Goal: Task Accomplishment & Management: Manage account settings

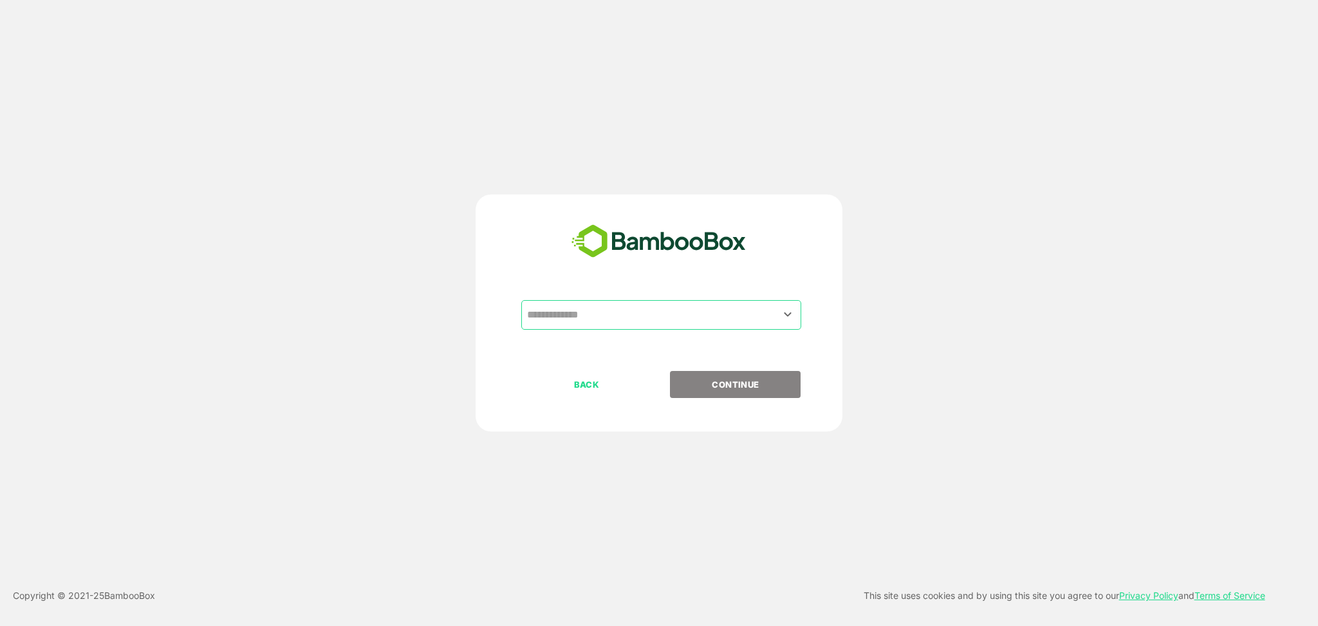
click at [668, 300] on input "text" at bounding box center [661, 315] width 275 height 24
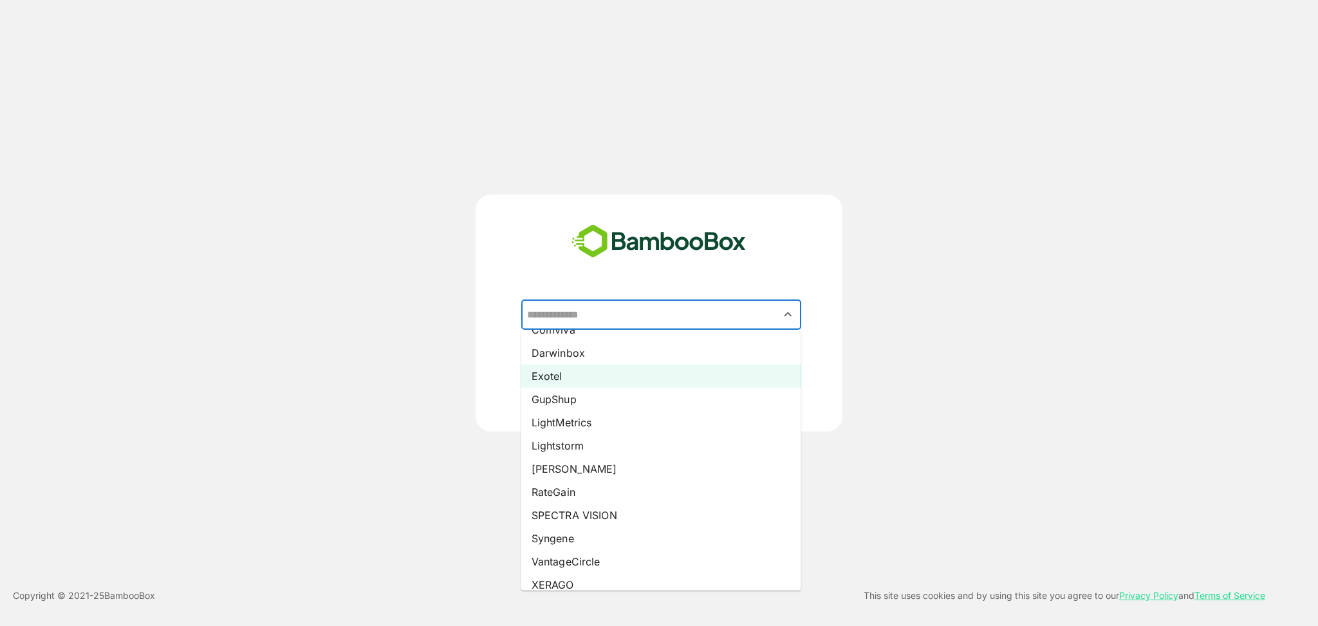
scroll to position [134, 0]
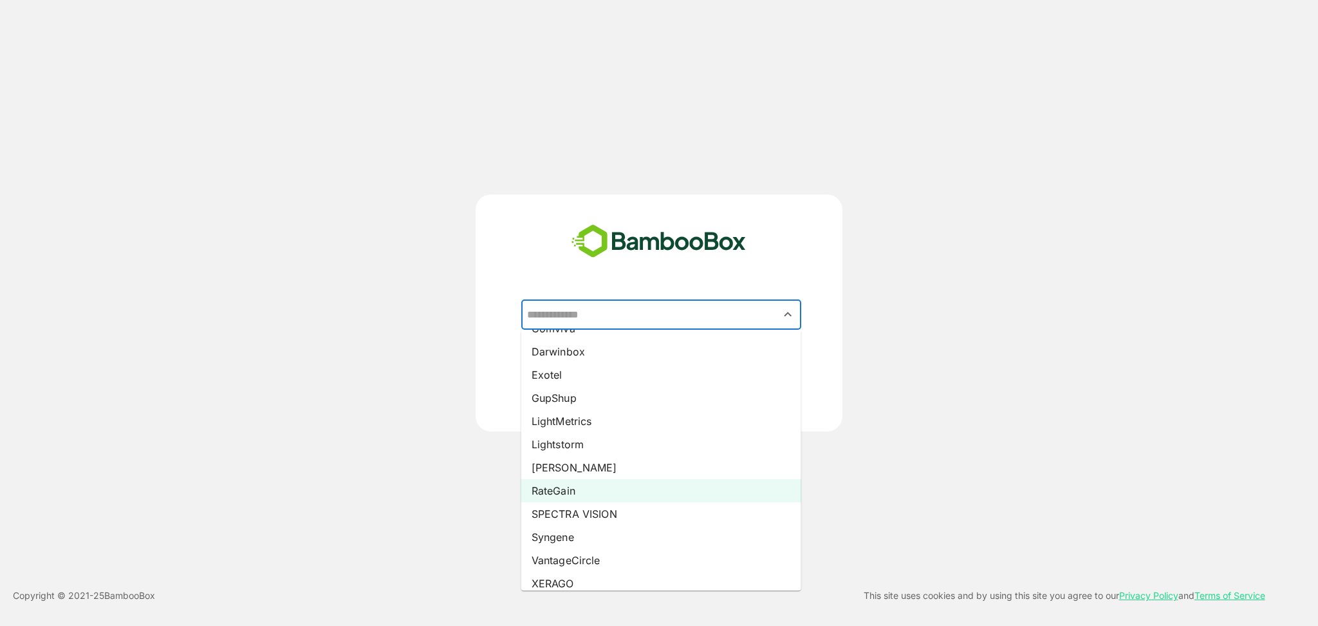
click at [655, 300] on li "RateGain" at bounding box center [661, 490] width 280 height 23
type input "********"
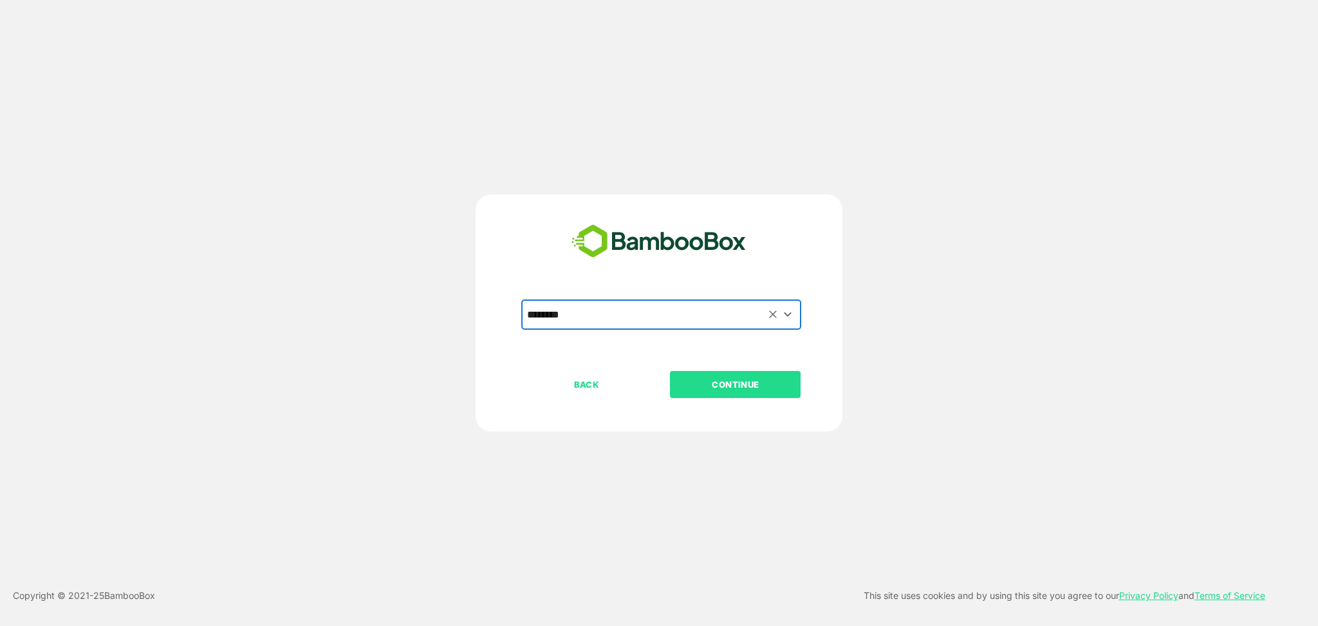
click at [724, 300] on p "CONTINUE" at bounding box center [735, 384] width 129 height 14
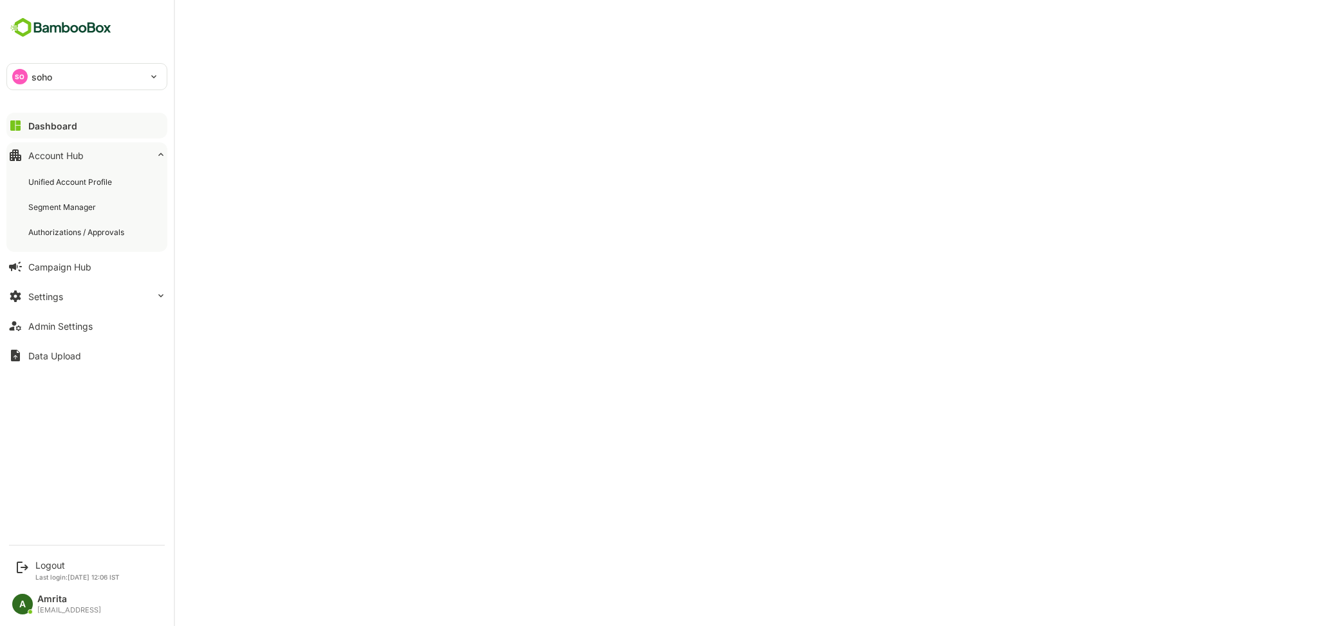
click at [24, 156] on button "Account Hub" at bounding box center [86, 155] width 161 height 26
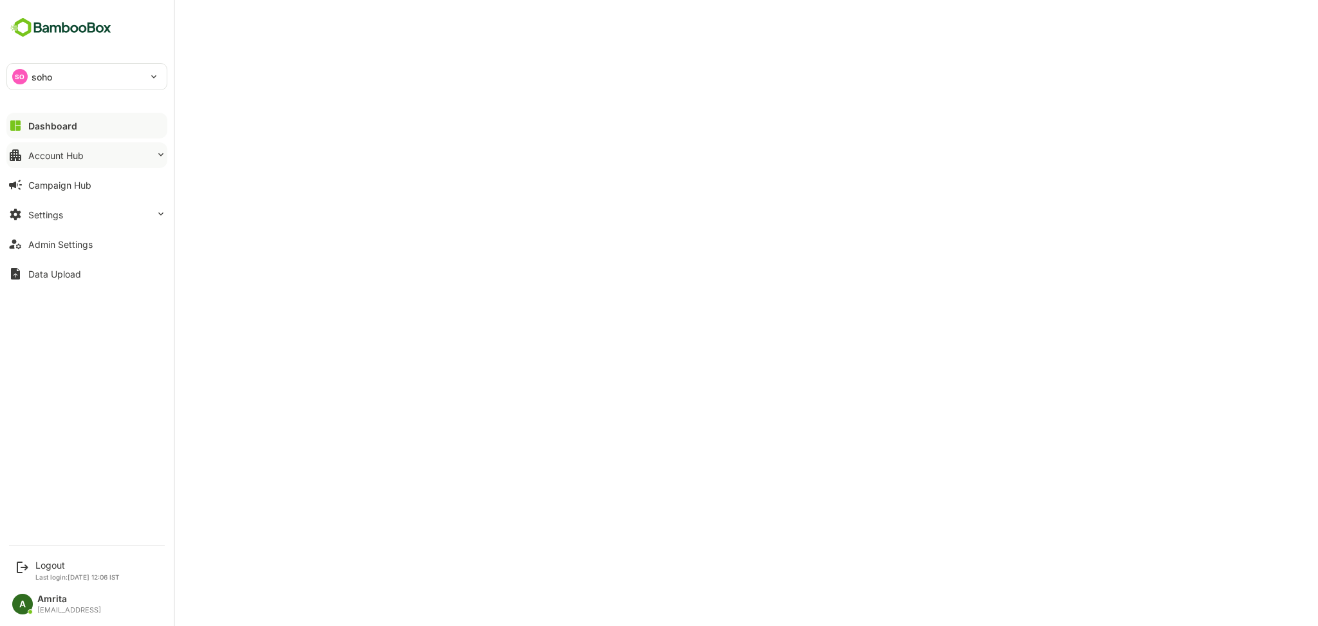
click at [31, 156] on div "Account Hub" at bounding box center [55, 155] width 55 height 11
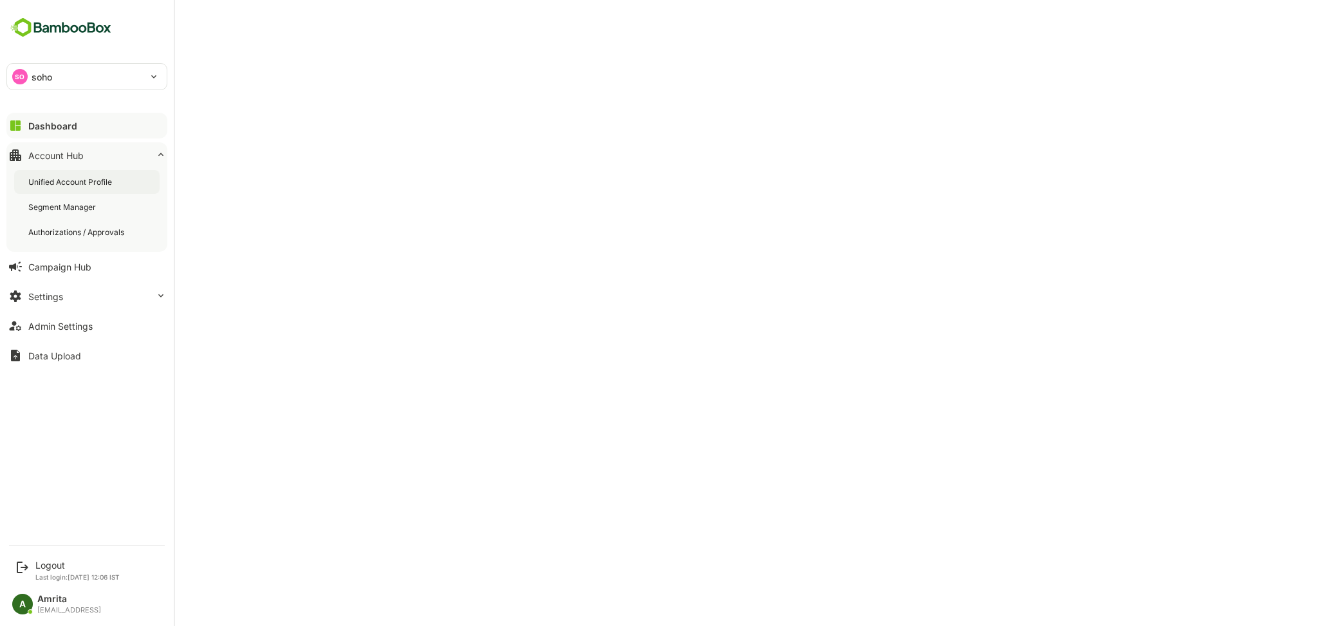
click at [64, 184] on div "Unified Account Profile" at bounding box center [71, 181] width 86 height 11
click at [44, 300] on p "Last login: [DATE] 12:06 IST" at bounding box center [77, 577] width 84 height 8
click at [44, 300] on div "Logout" at bounding box center [77, 564] width 84 height 11
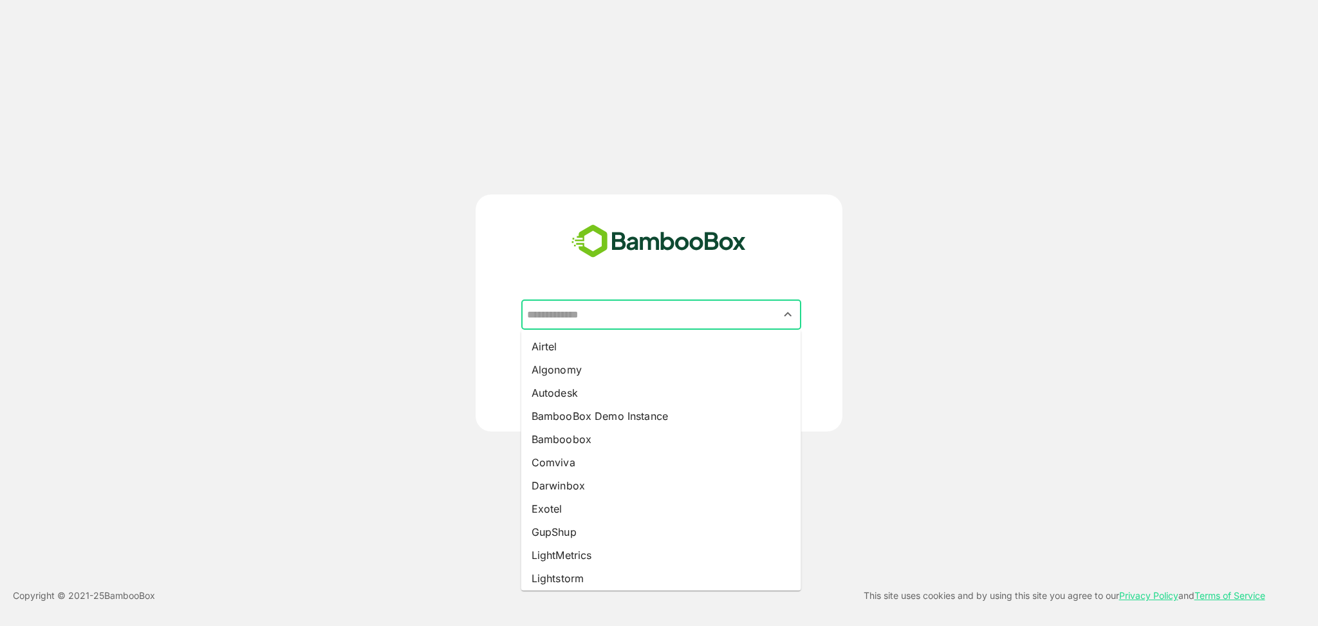
click at [601, 300] on input "text" at bounding box center [661, 315] width 275 height 24
click at [623, 300] on li "BambooBox Demo Instance" at bounding box center [661, 415] width 280 height 23
type input "**********"
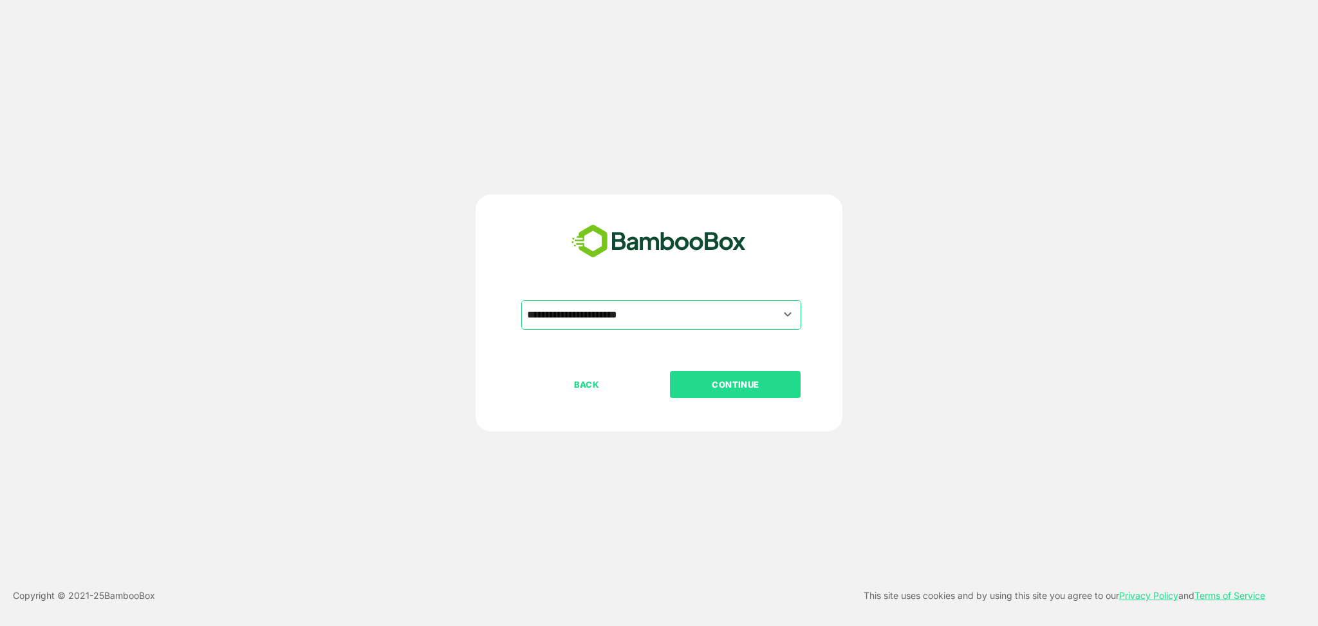
click at [699, 300] on p "CONTINUE" at bounding box center [735, 384] width 129 height 14
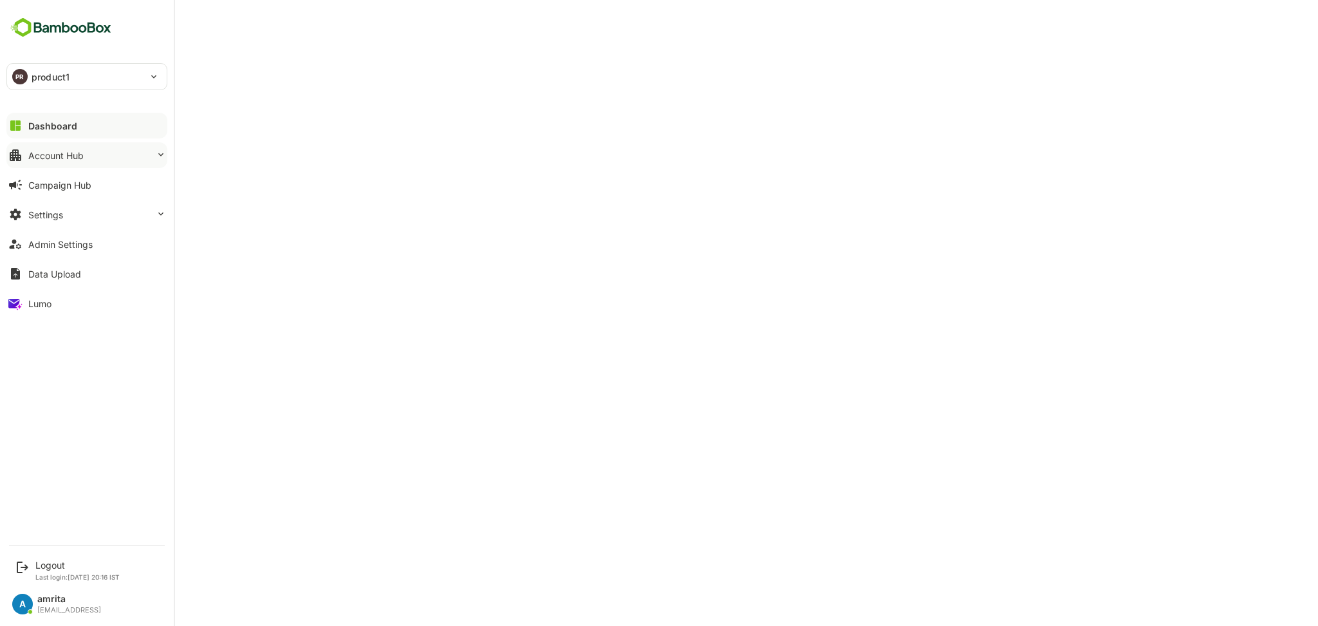
click at [26, 152] on button "Account Hub" at bounding box center [86, 155] width 161 height 26
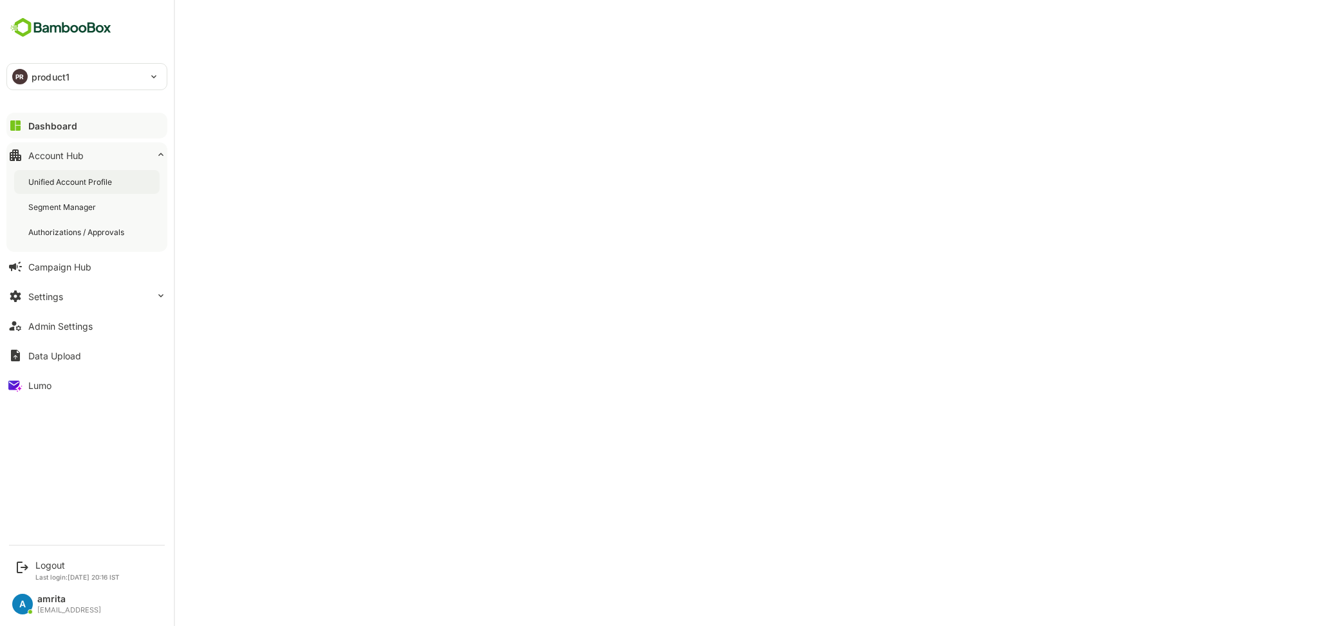
click at [58, 183] on div "Unified Account Profile" at bounding box center [71, 181] width 86 height 11
